Goal: Information Seeking & Learning: Check status

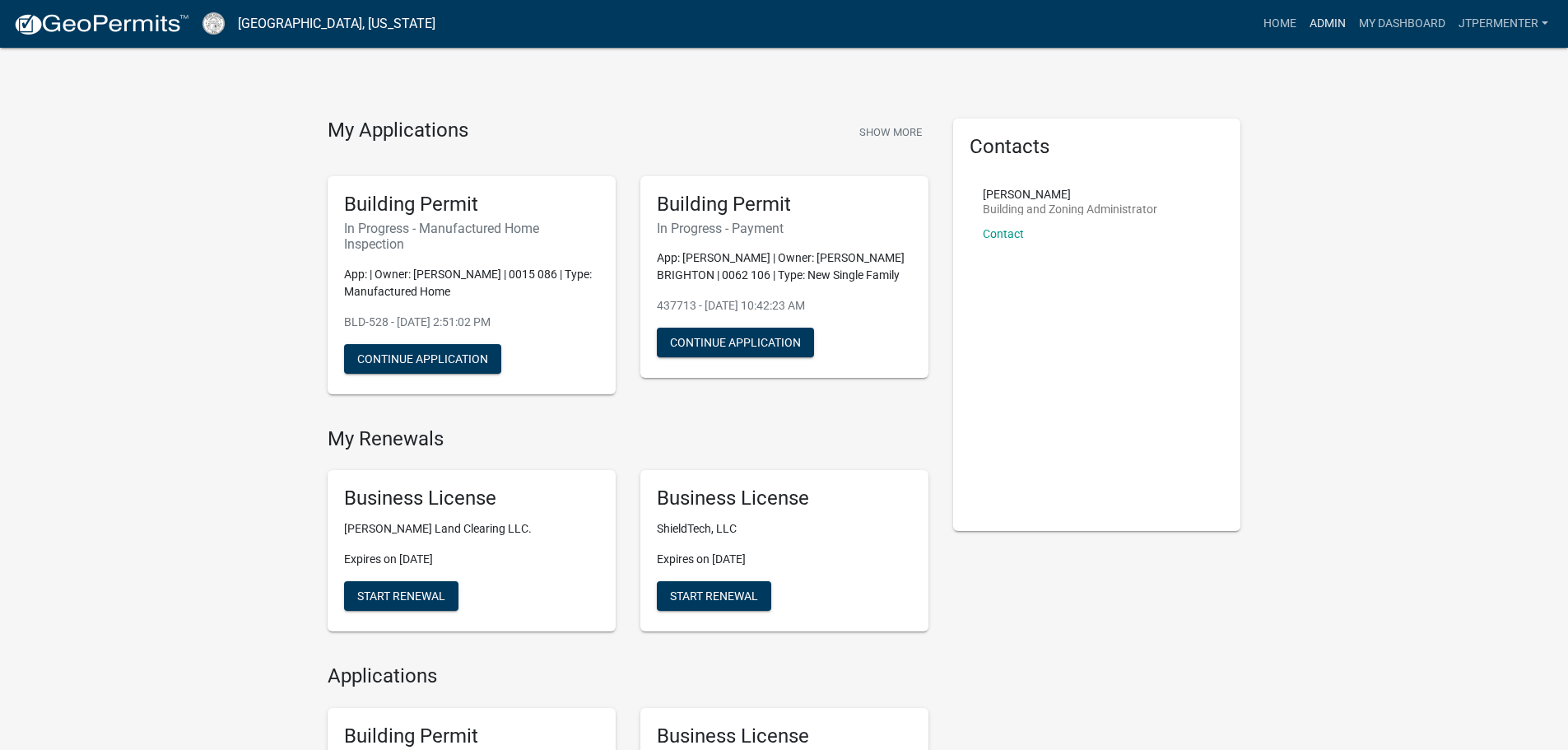
click at [1322, 23] on link "Admin" at bounding box center [1327, 24] width 49 height 32
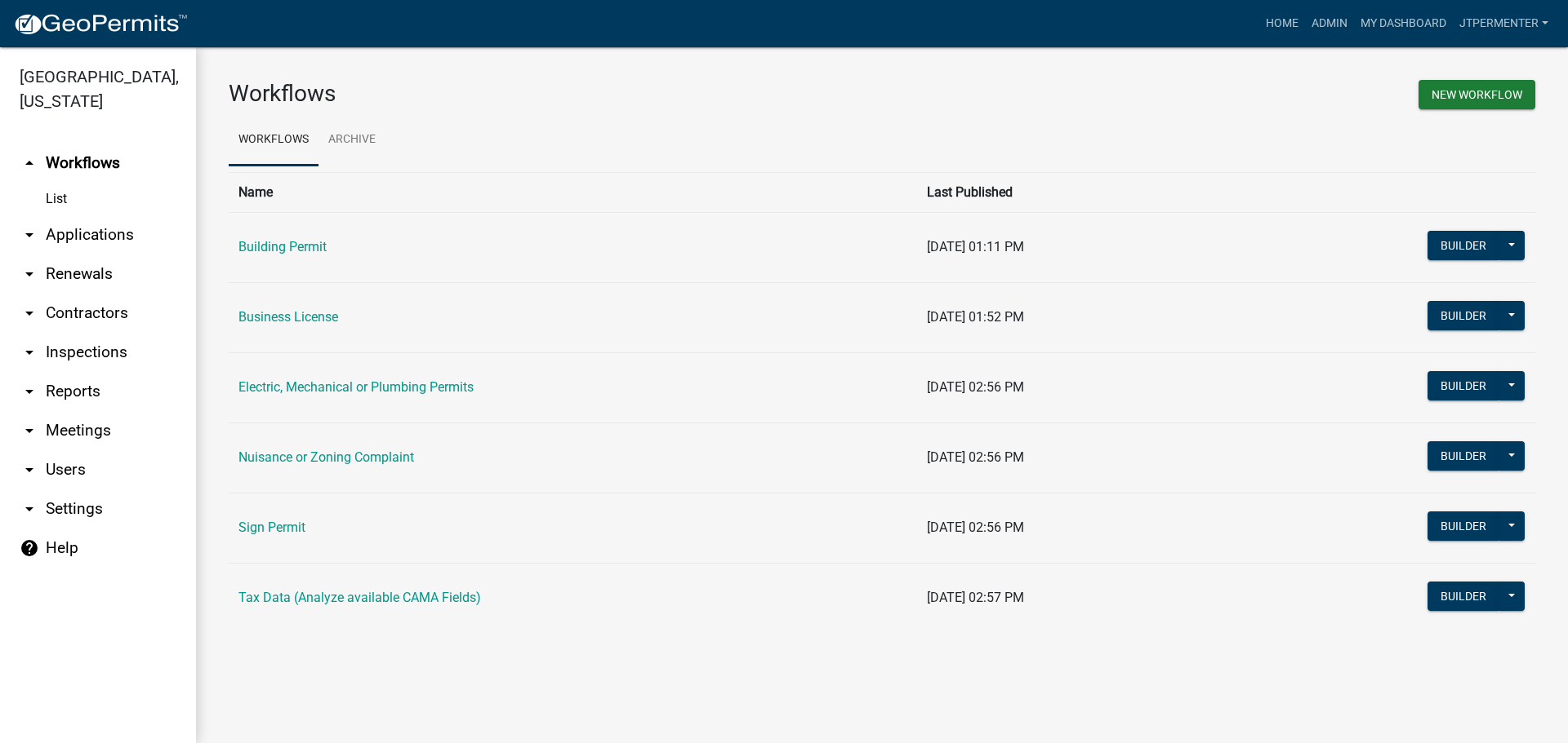
click at [310, 253] on link "Building Permit" at bounding box center [282, 246] width 89 height 16
click at [317, 392] on link "Electric, Mechanical or Plumbing Permits" at bounding box center [355, 387] width 235 height 16
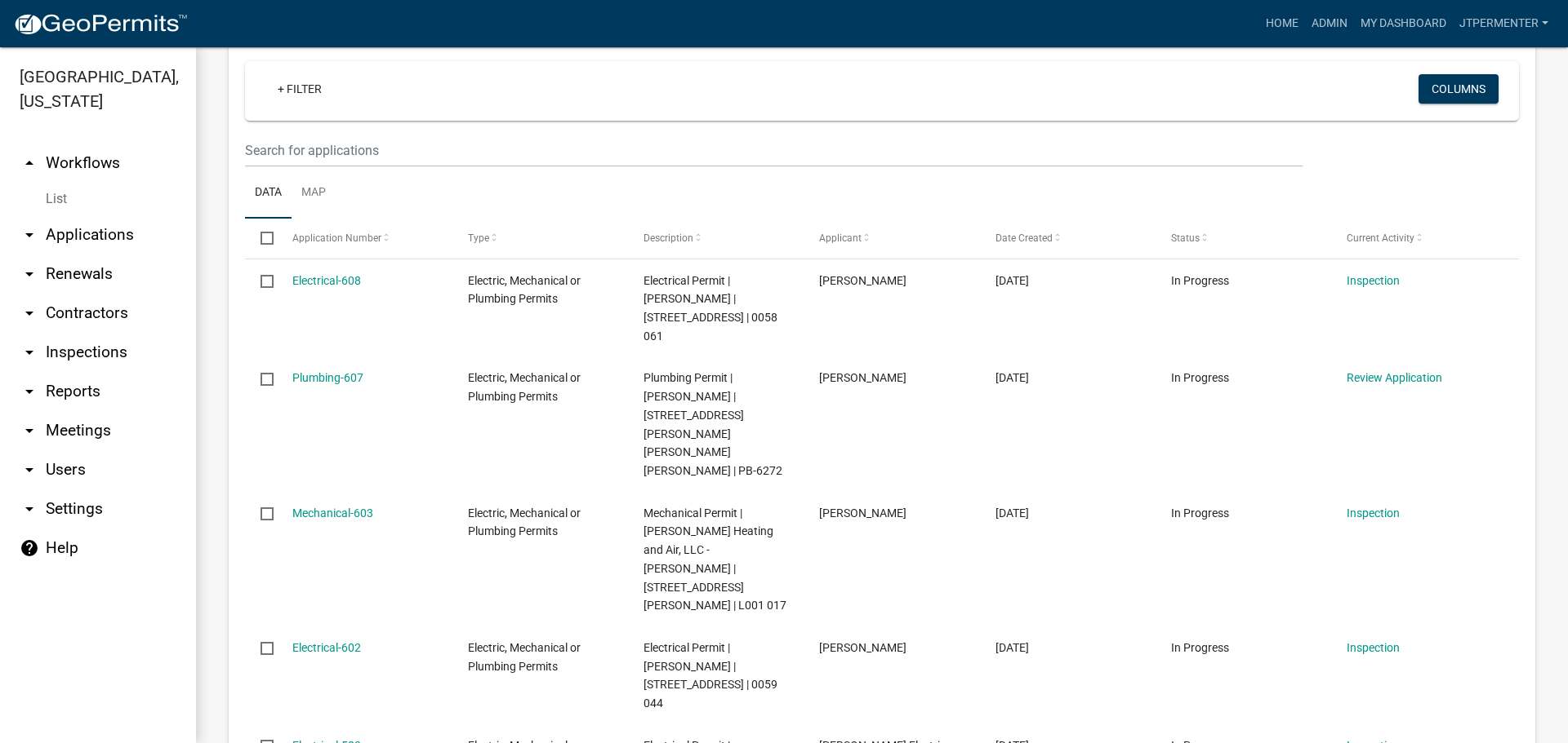
scroll to position [245, 0]
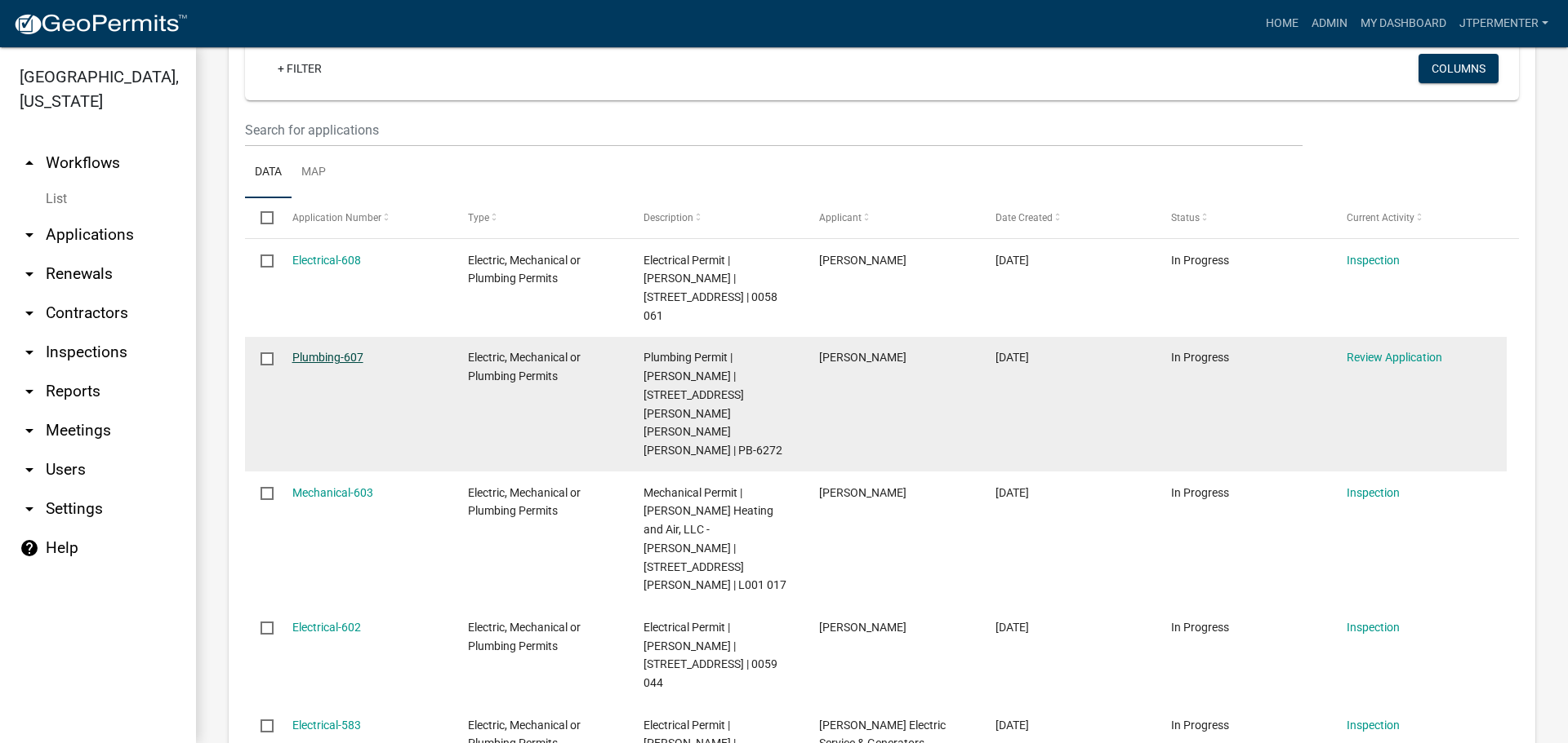
click at [338, 351] on link "Plumbing-607" at bounding box center [327, 358] width 71 height 13
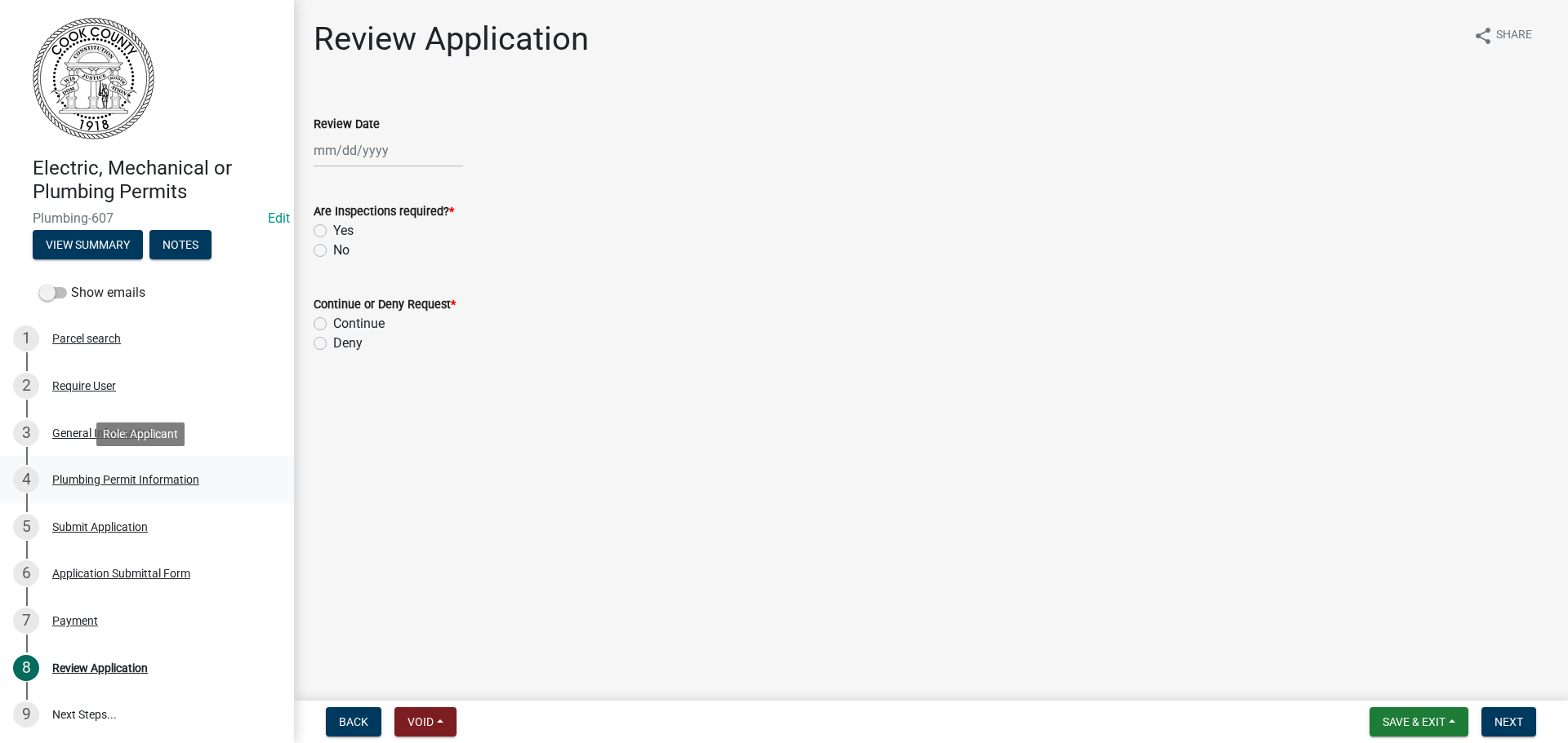
click at [96, 482] on div "Plumbing Permit Information" at bounding box center [125, 479] width 147 height 11
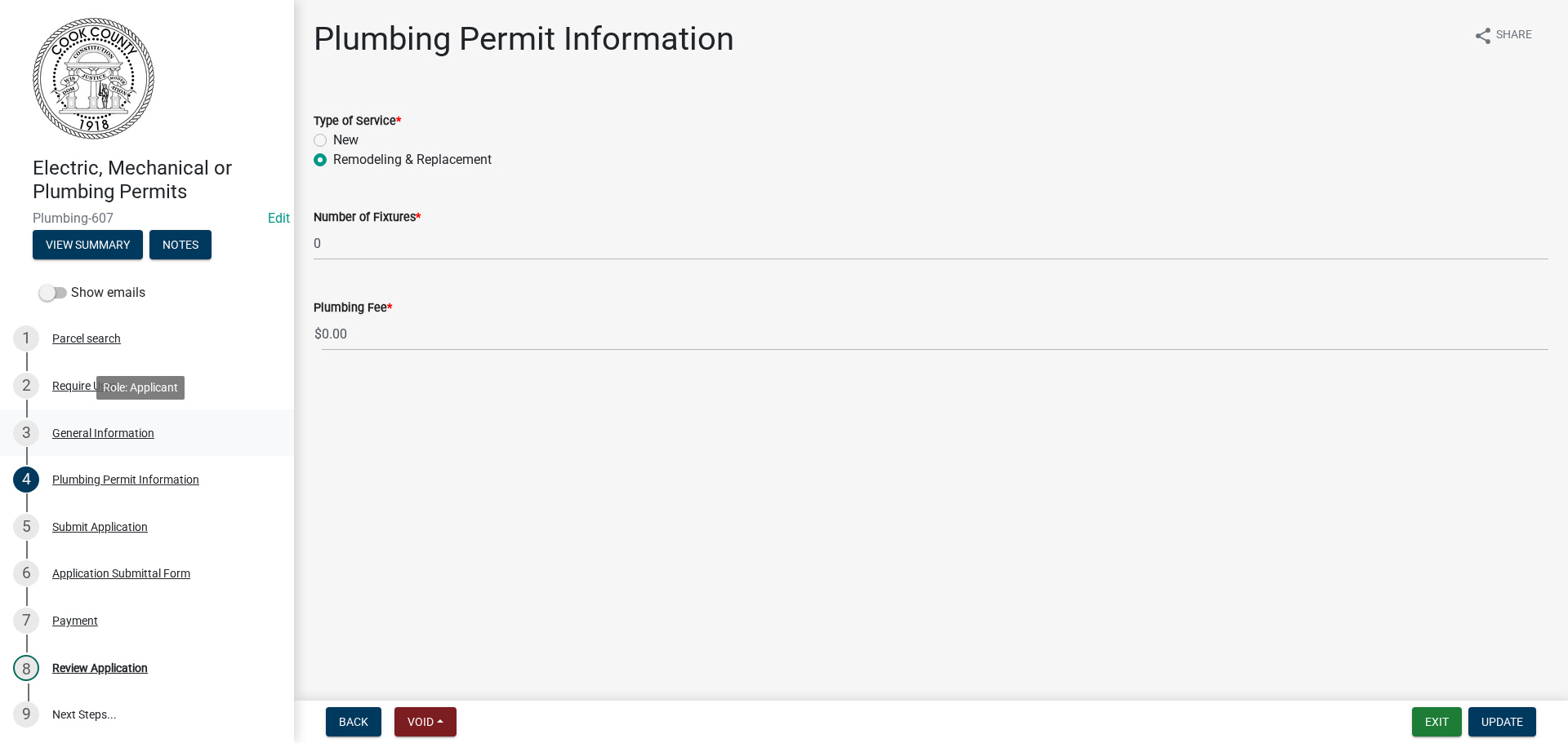
click at [111, 436] on div "General Information" at bounding box center [103, 433] width 102 height 11
